Goal: Task Accomplishment & Management: Manage account settings

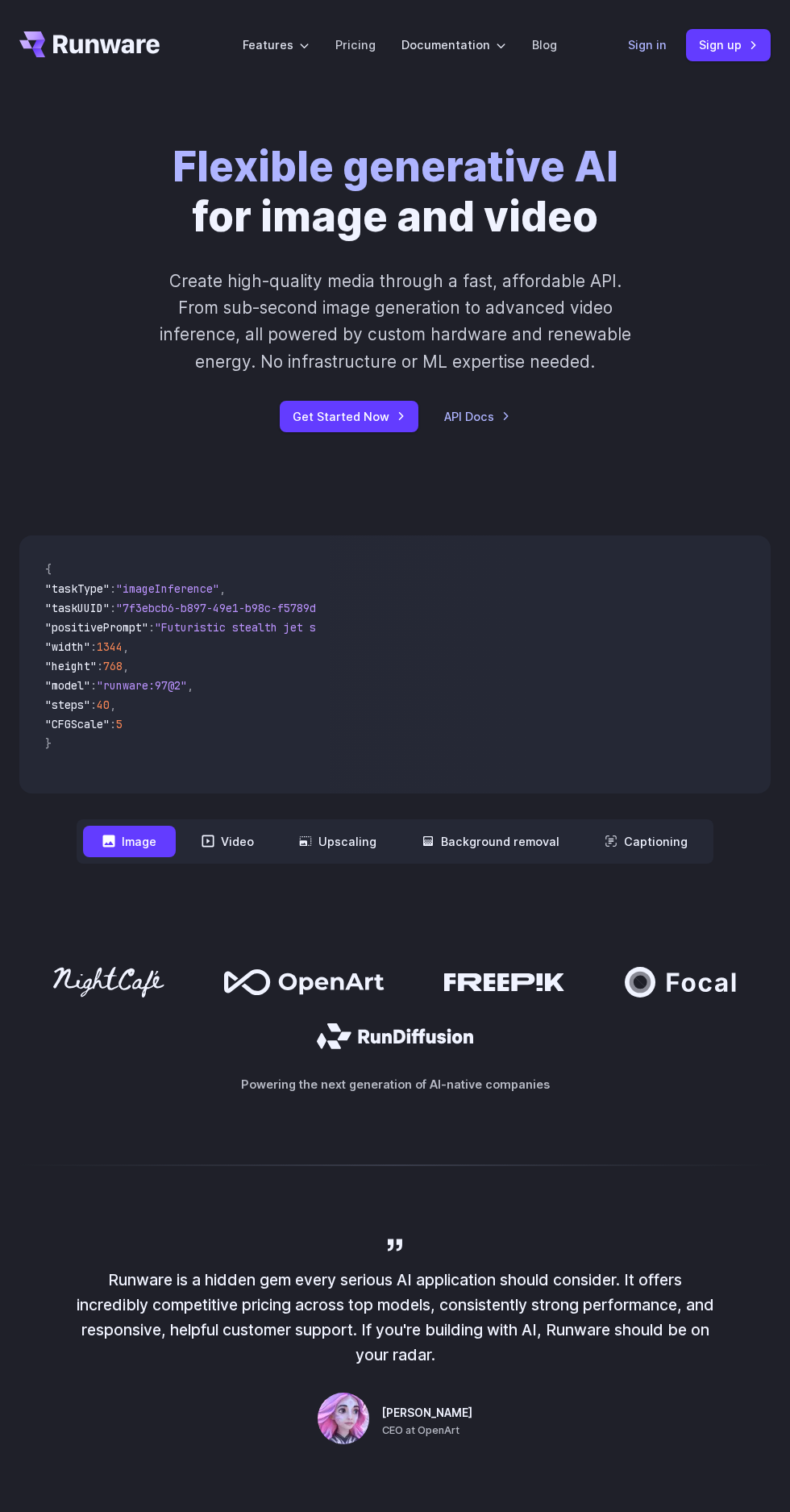
click at [658, 41] on link "Sign in" at bounding box center [647, 44] width 38 height 18
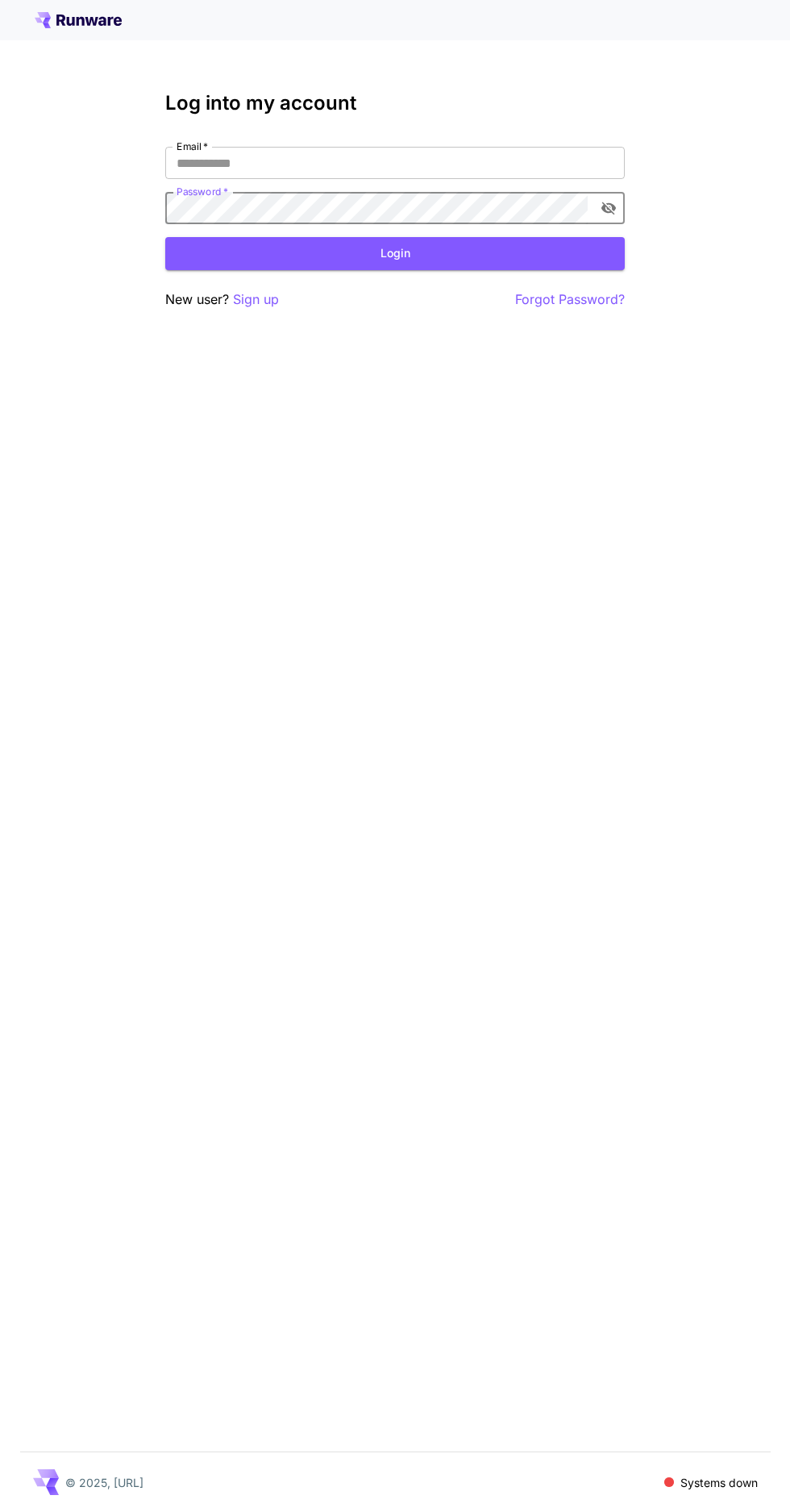
click at [510, 163] on input "Email   *" at bounding box center [395, 163] width 460 height 33
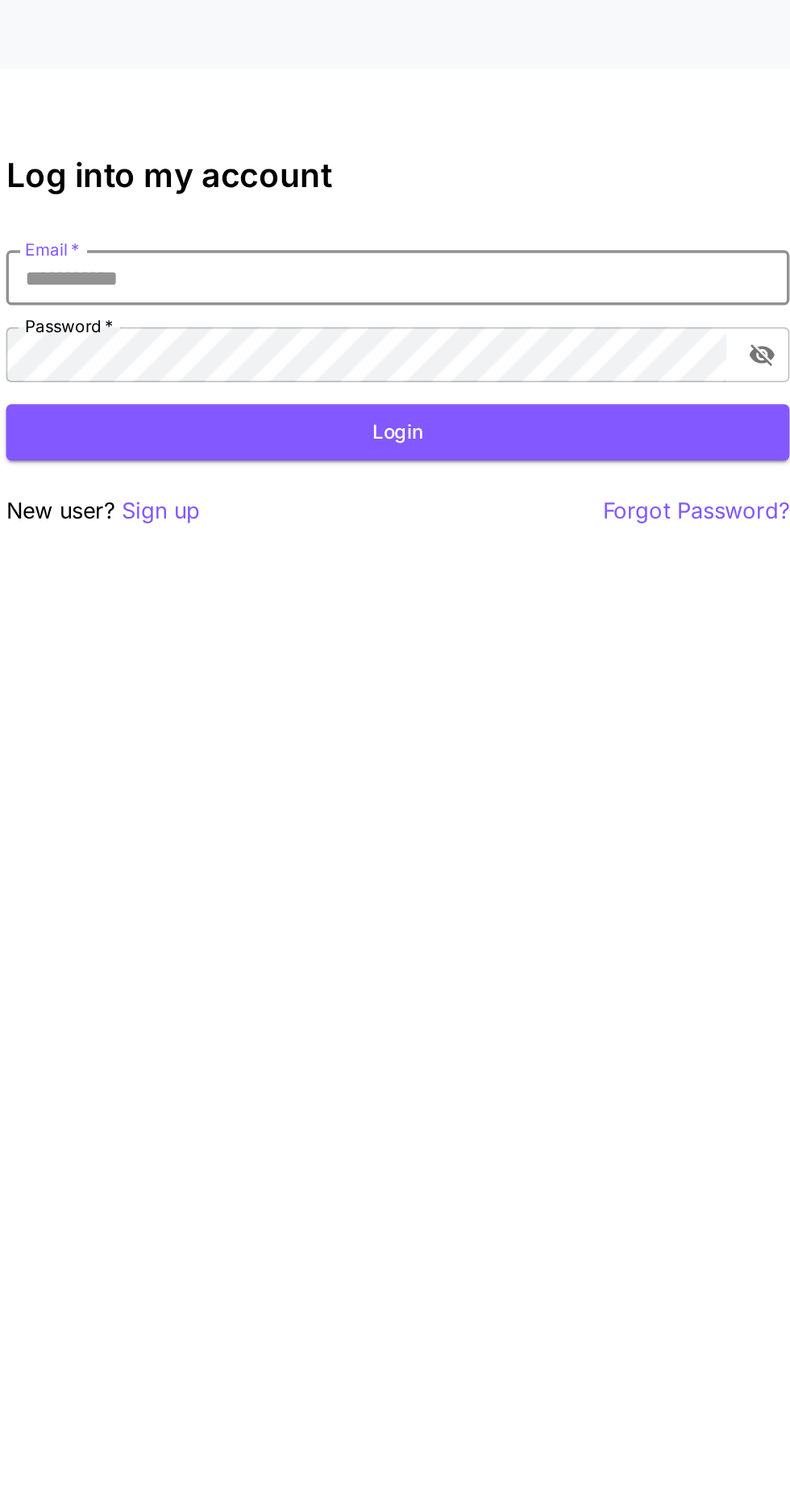
type input "**********"
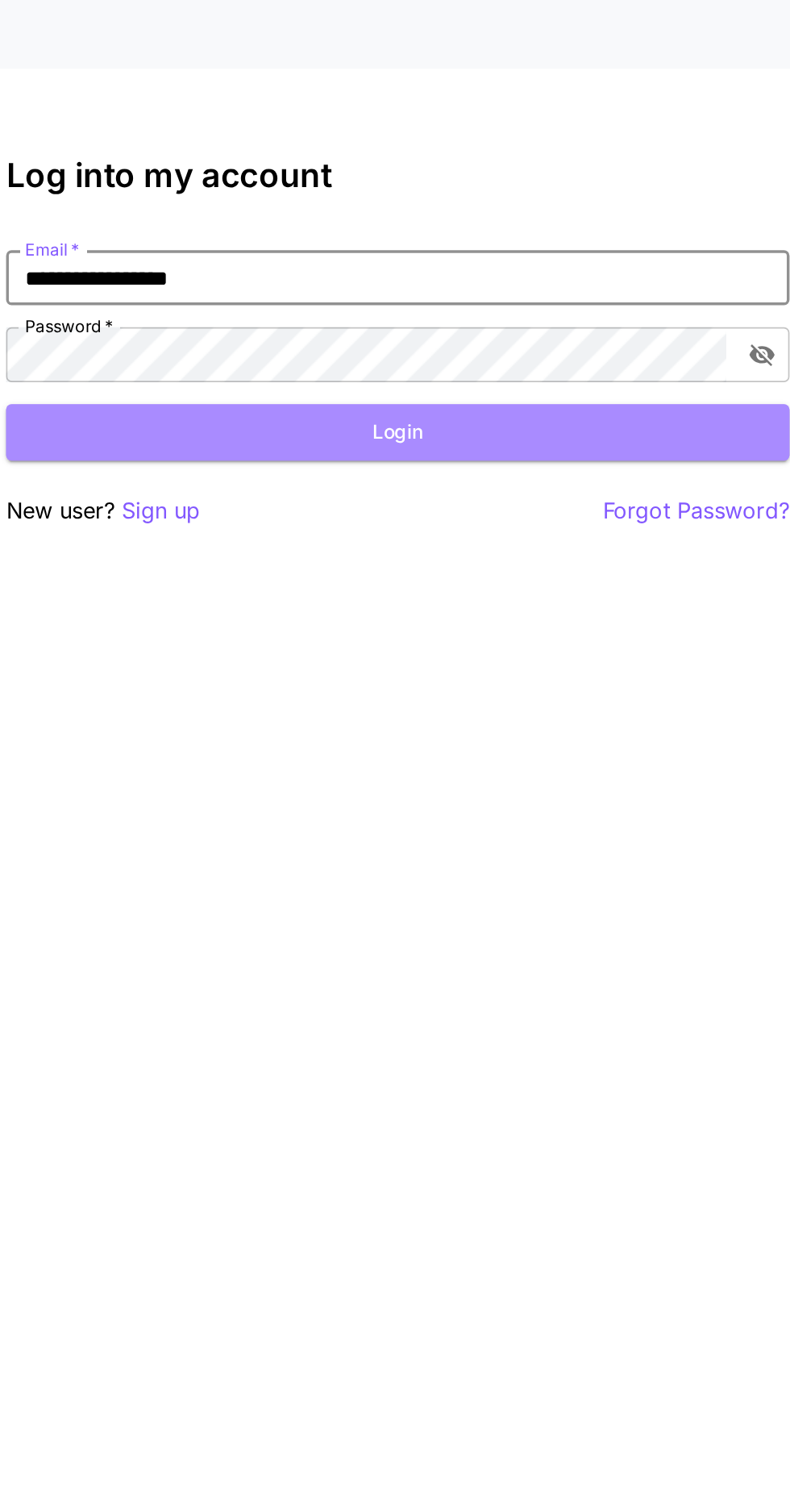
click at [436, 255] on button "Login" at bounding box center [395, 254] width 460 height 33
